Goal: Information Seeking & Learning: Learn about a topic

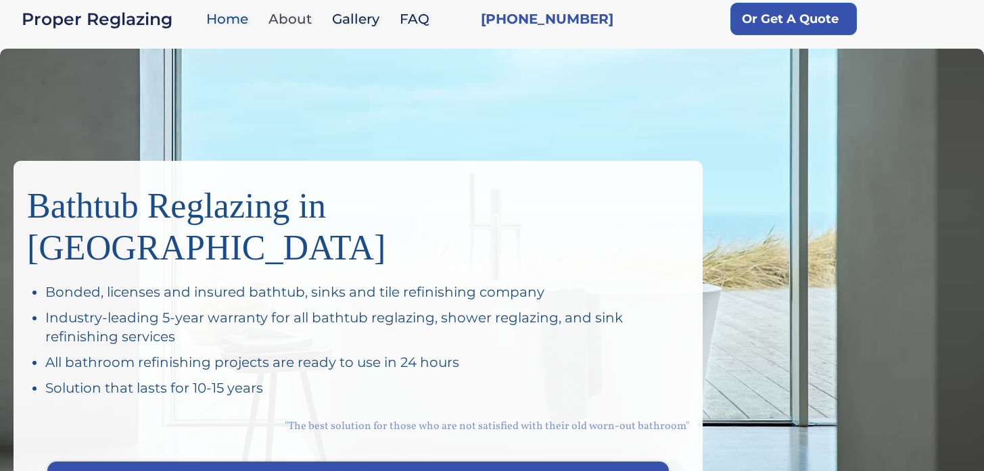
click at [295, 18] on link "About" at bounding box center [294, 19] width 64 height 29
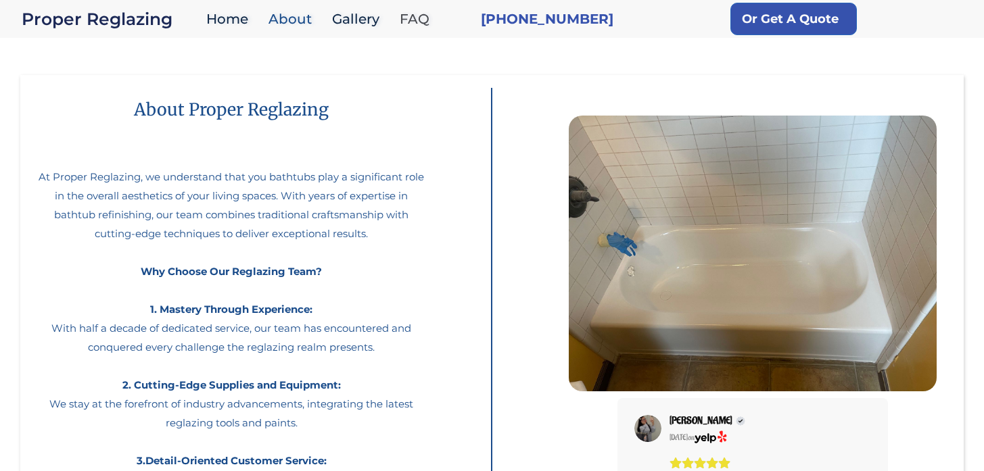
click at [411, 18] on link "FAQ" at bounding box center [418, 19] width 50 height 29
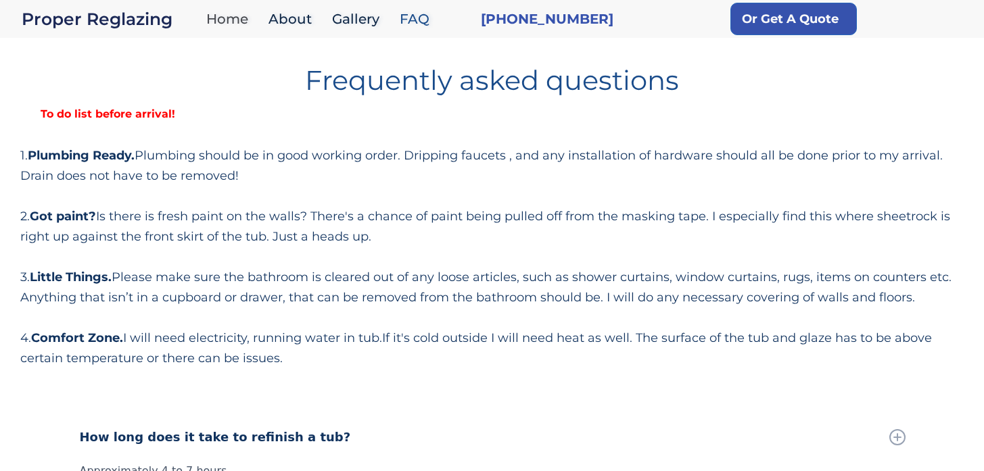
click at [228, 19] on link "Home" at bounding box center [230, 19] width 62 height 29
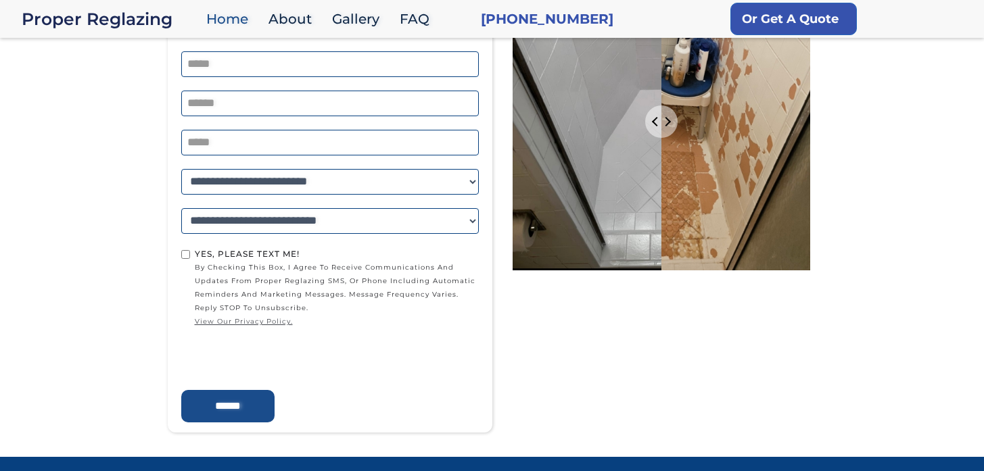
scroll to position [2388, 0]
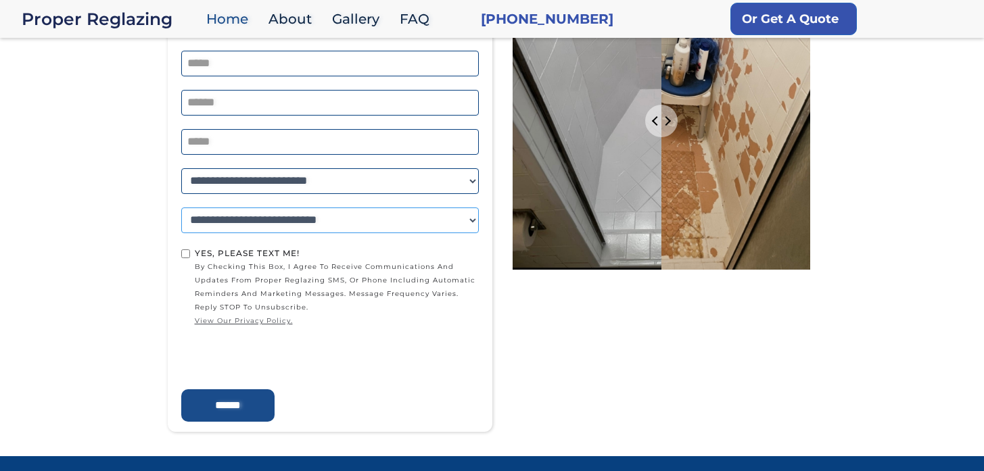
click at [204, 208] on select "**********" at bounding box center [330, 221] width 298 height 26
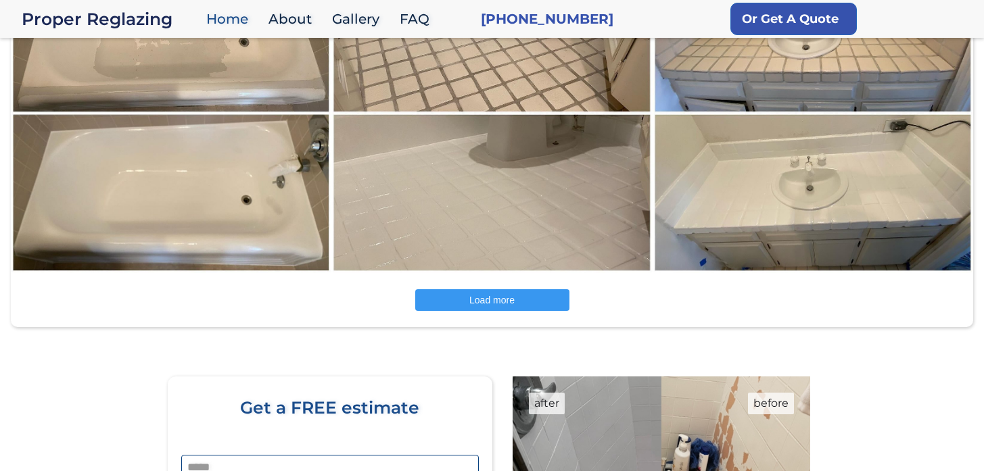
scroll to position [1969, 0]
